Goal: Information Seeking & Learning: Understand process/instructions

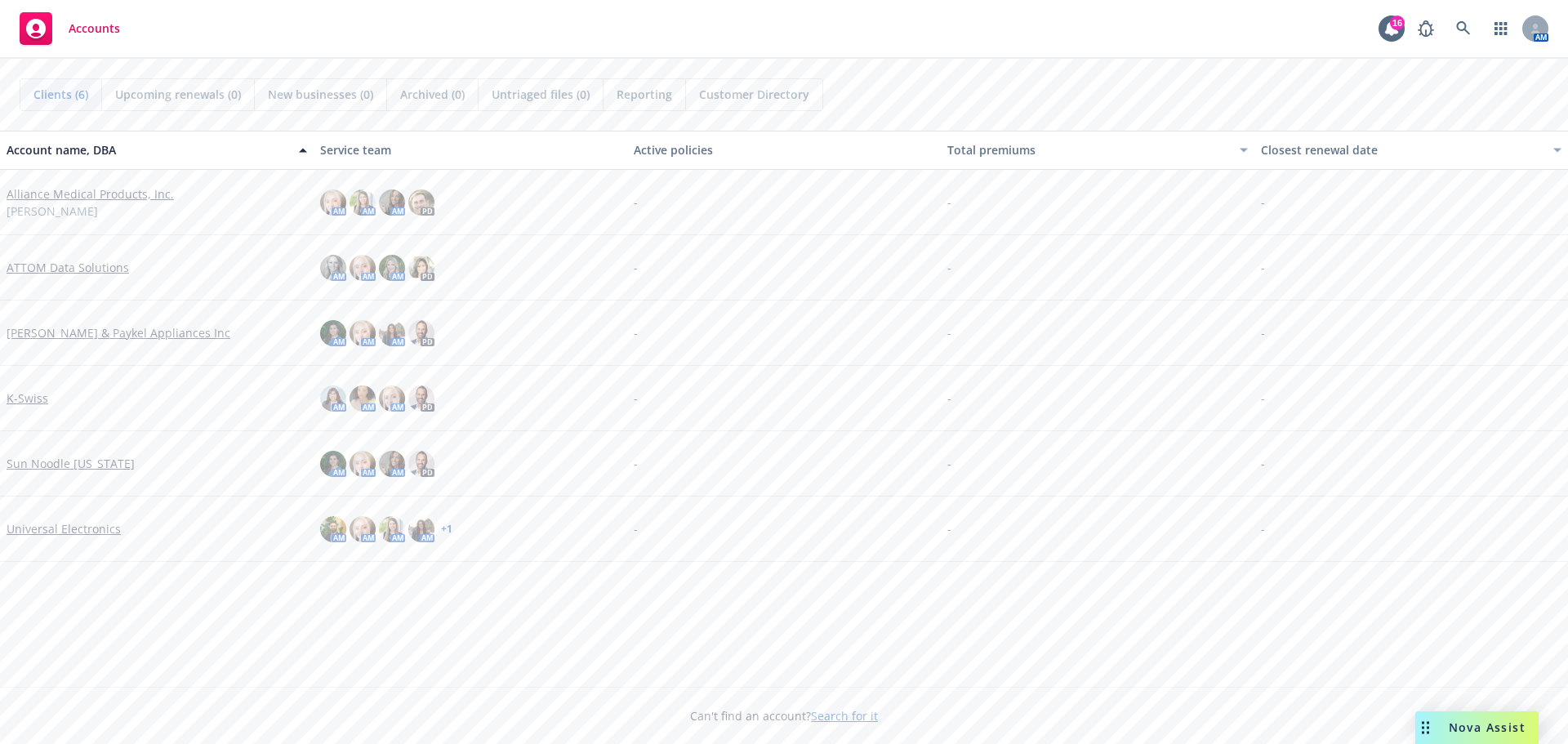
click at [81, 199] on link "Alliance Medical Products, Inc." at bounding box center [90, 194] width 168 height 17
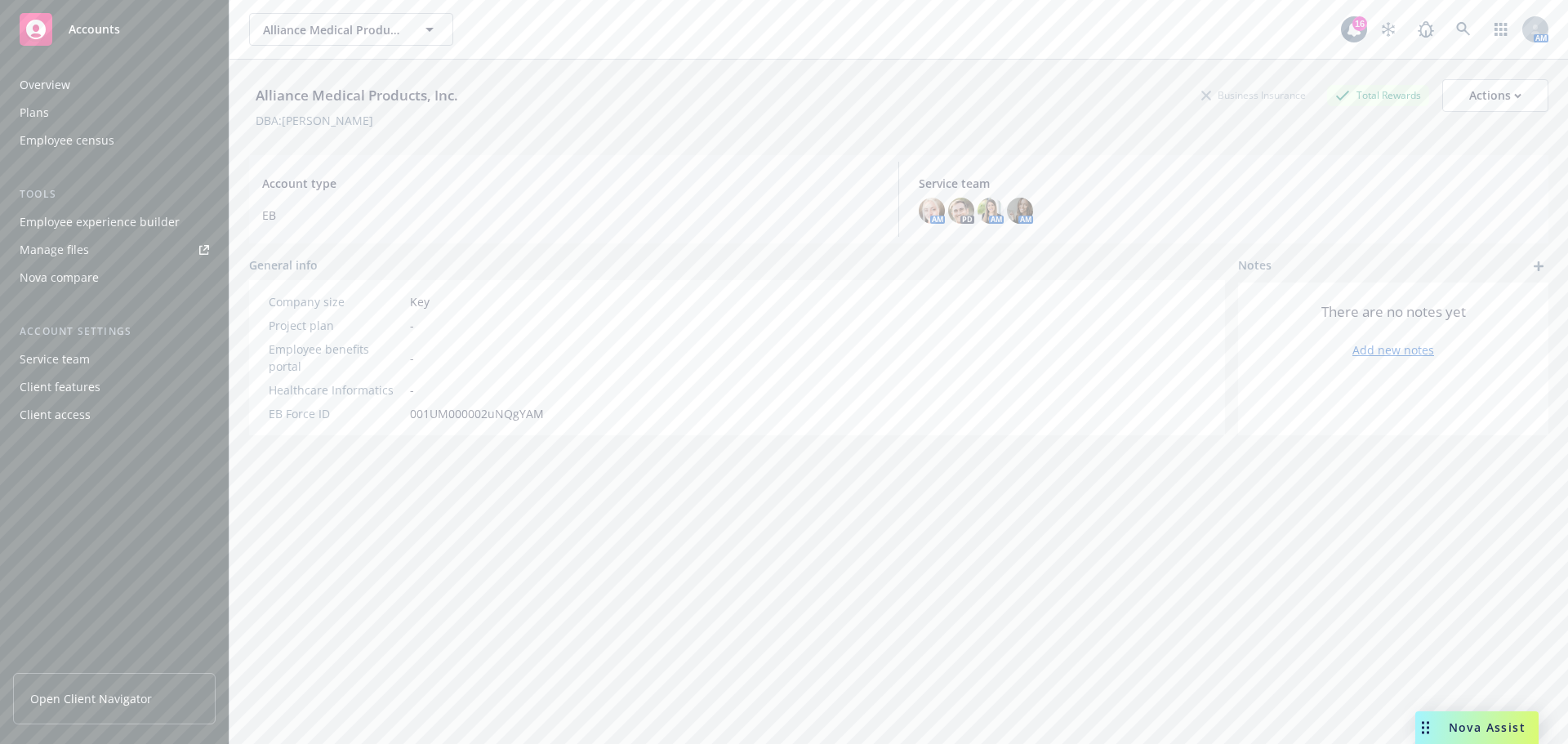
click at [42, 230] on div "Employee experience builder" at bounding box center [99, 221] width 160 height 27
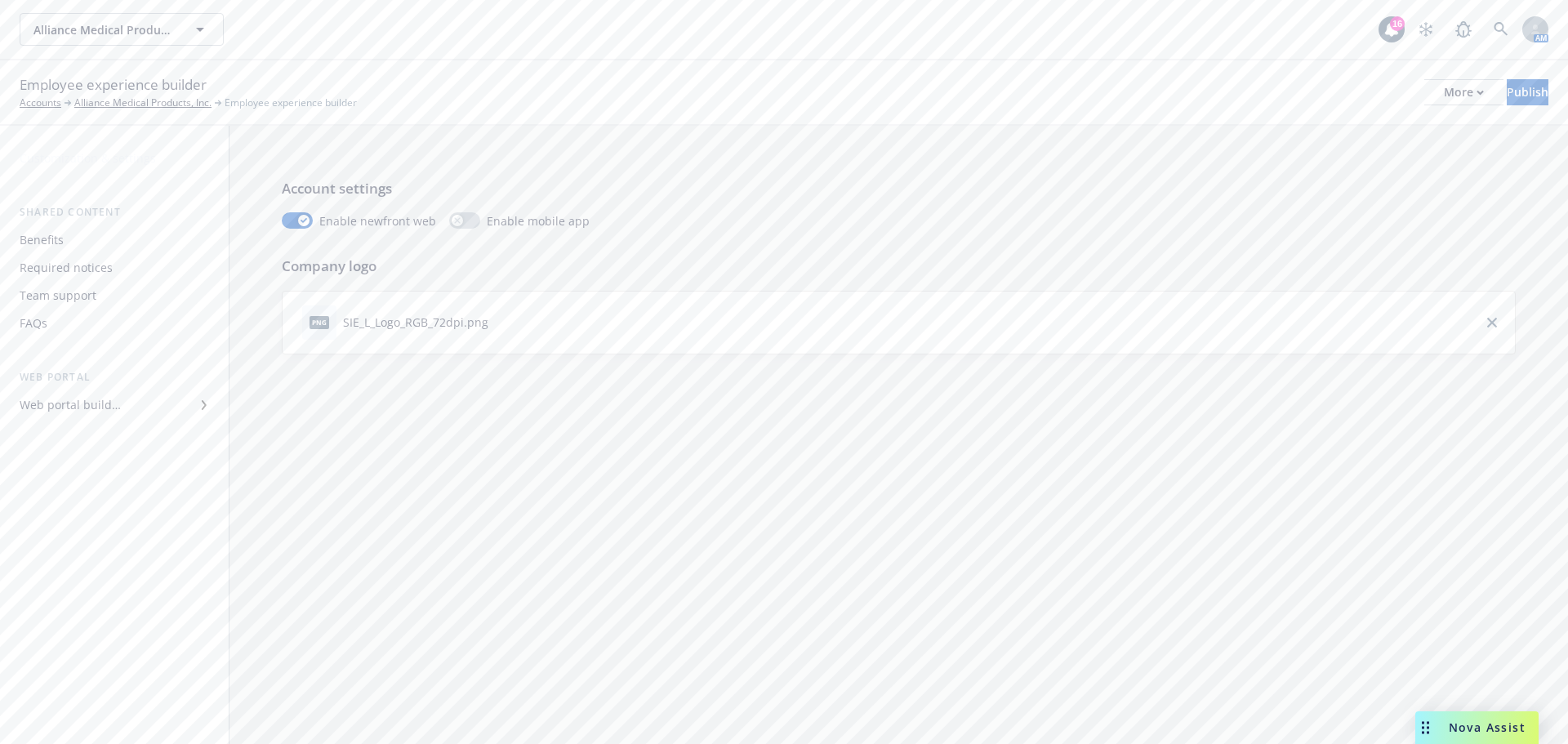
click at [38, 243] on div "Benefits" at bounding box center [41, 240] width 44 height 27
click at [308, 470] on p "FSA" at bounding box center [305, 472] width 19 height 13
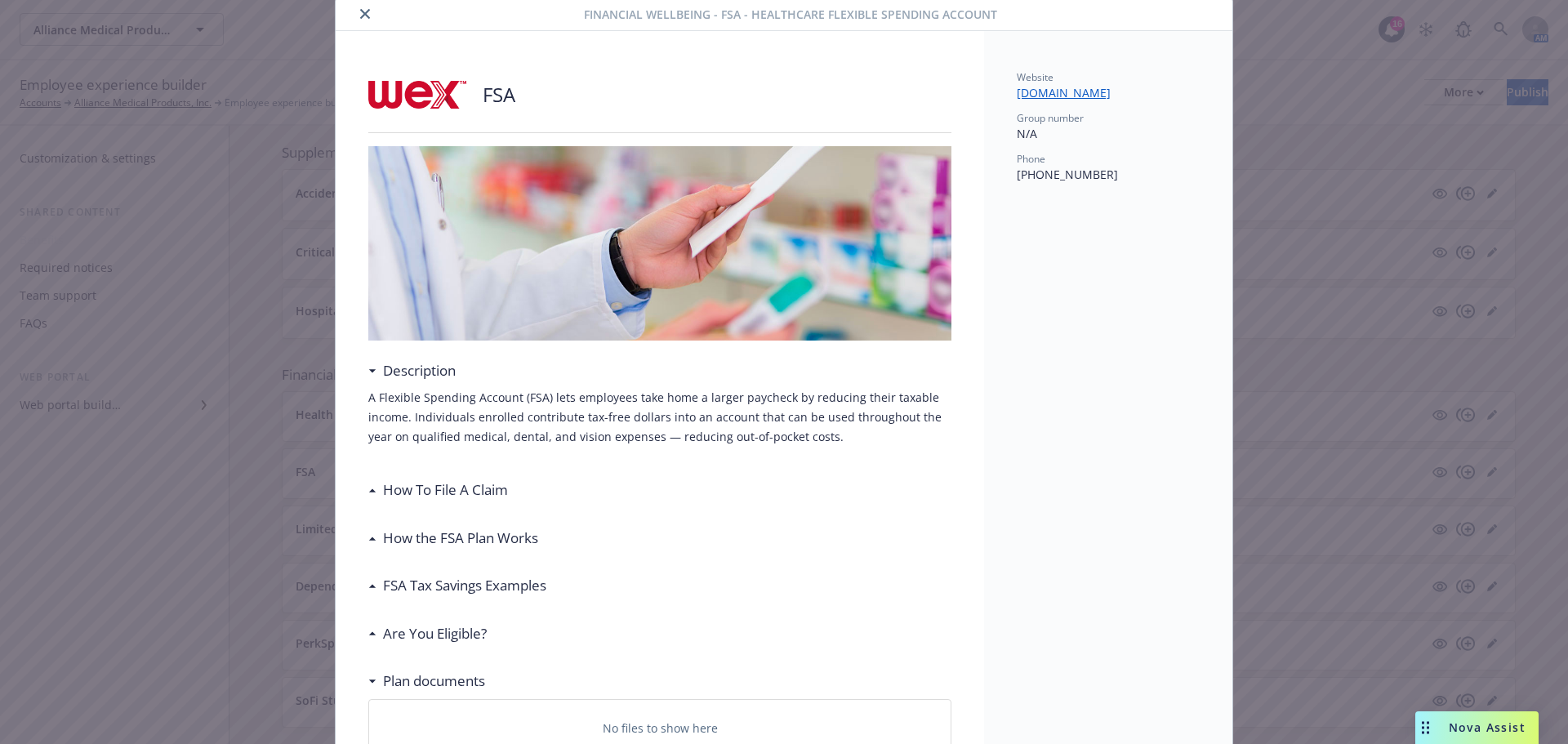
scroll to position [83, 0]
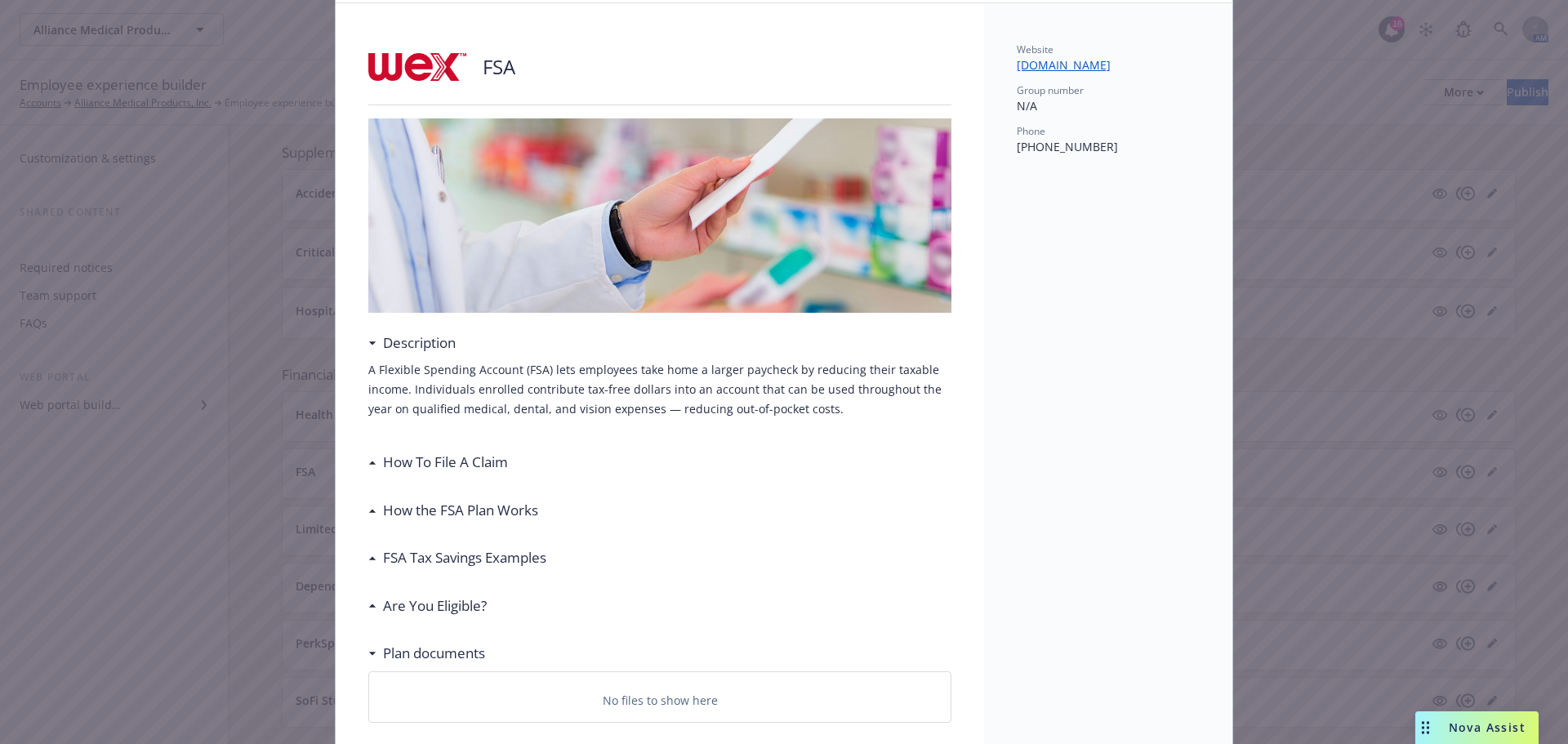
click at [408, 508] on h3 "How the FSA Plan Works" at bounding box center [461, 510] width 156 height 21
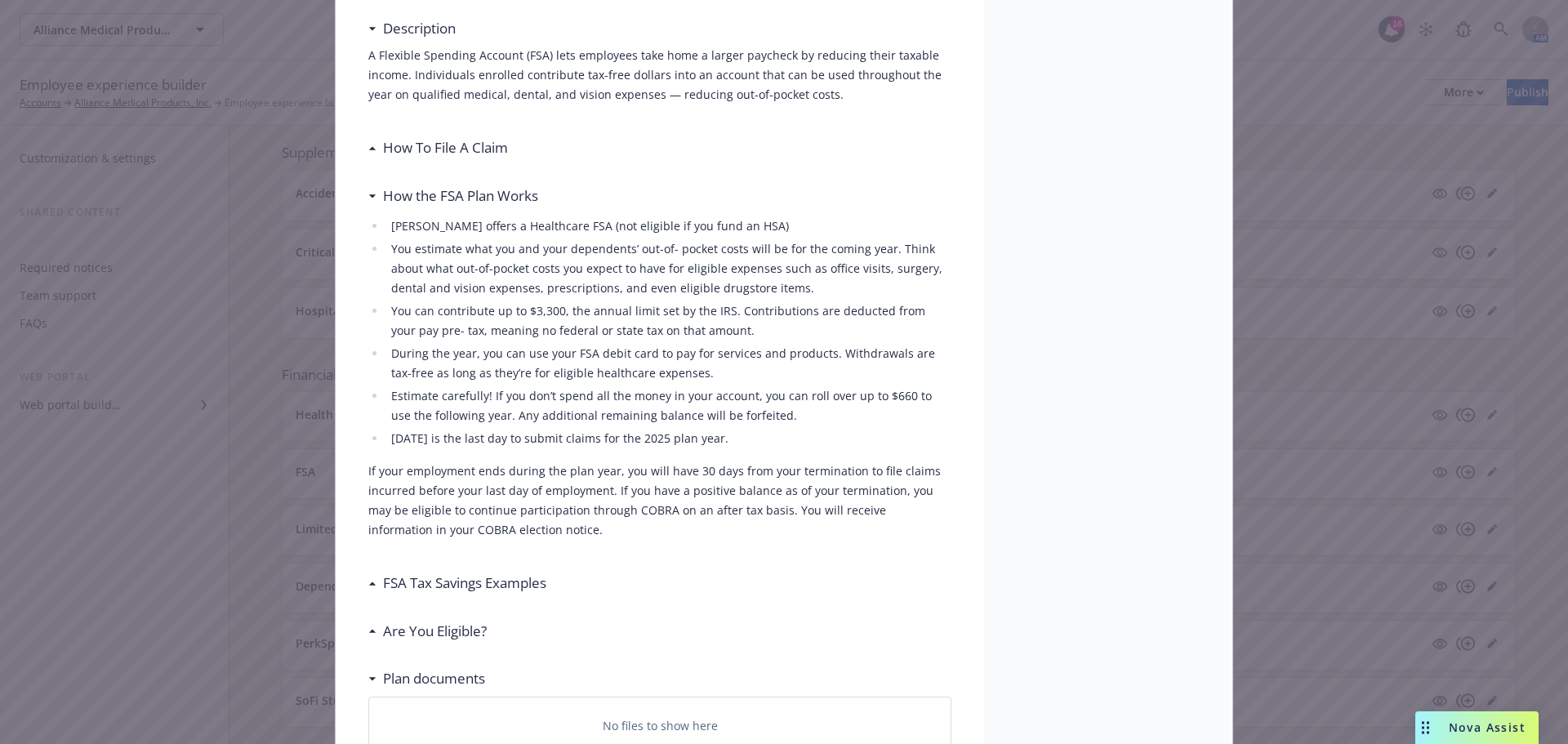
scroll to position [410, 0]
